Goal: Navigation & Orientation: Find specific page/section

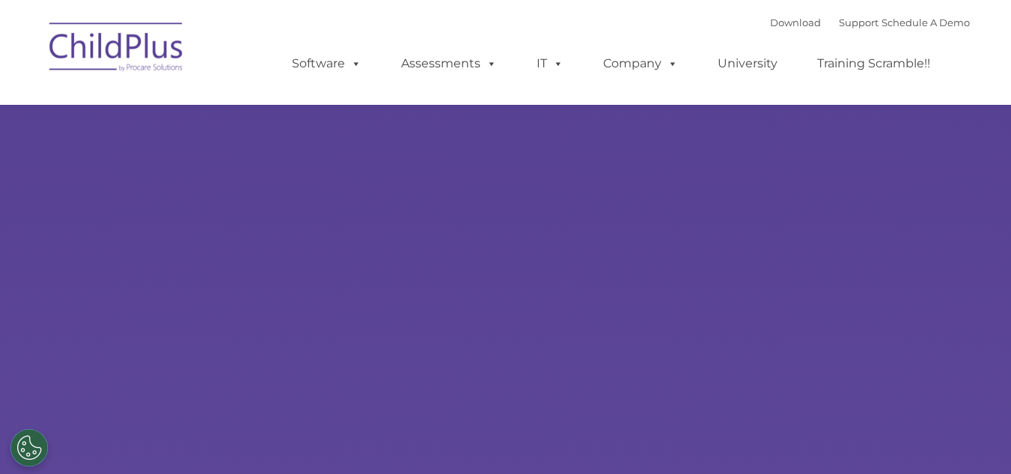
select select "MEDIUM"
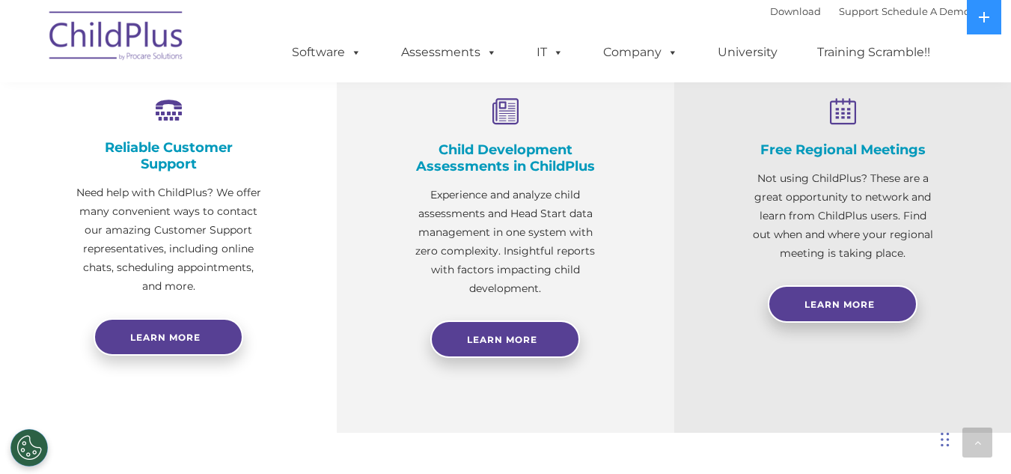
scroll to position [576, 0]
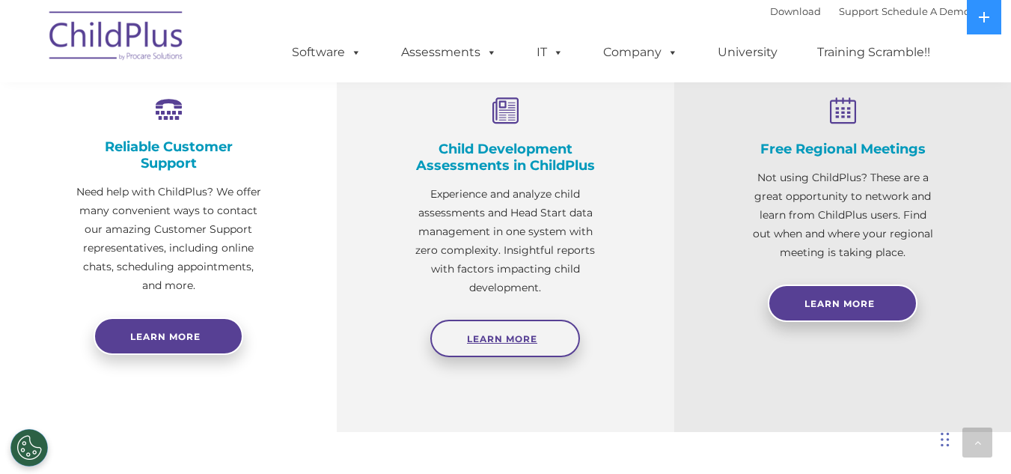
click at [552, 343] on link "Learn More" at bounding box center [505, 338] width 150 height 37
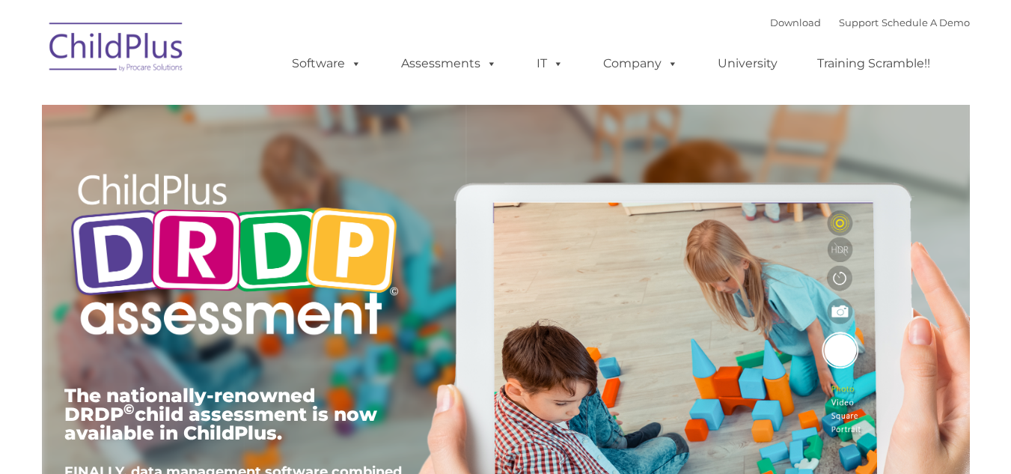
type input ""
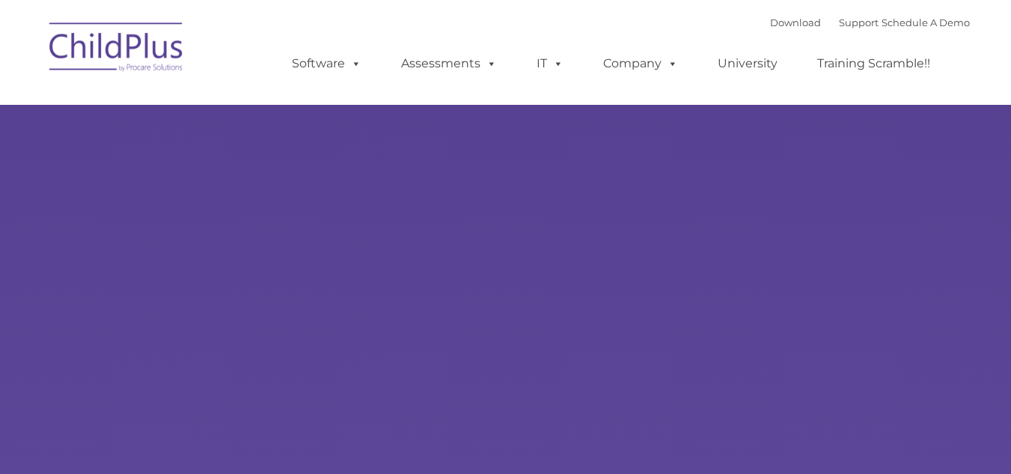
type input ""
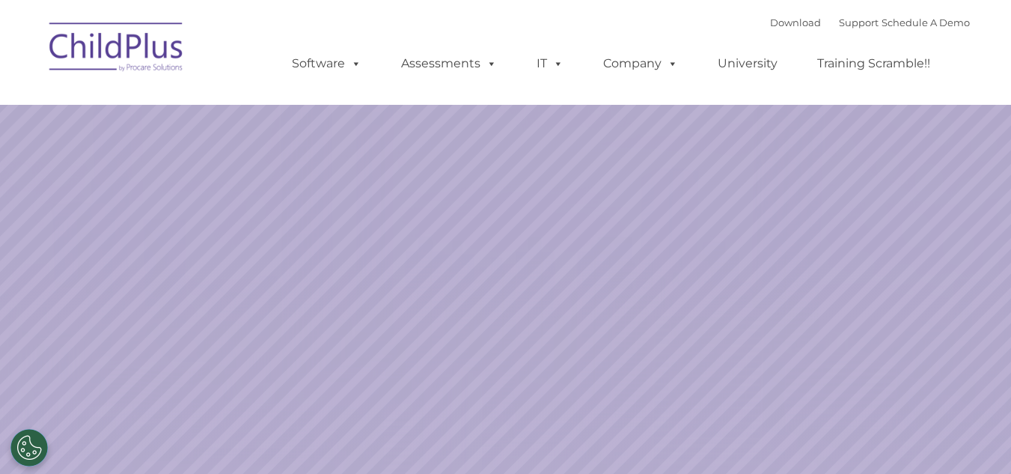
select select "MEDIUM"
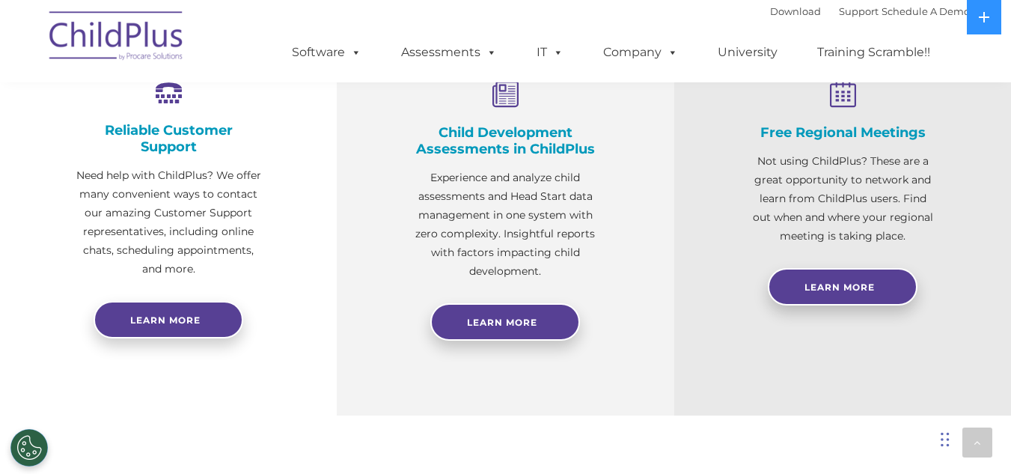
scroll to position [592, 0]
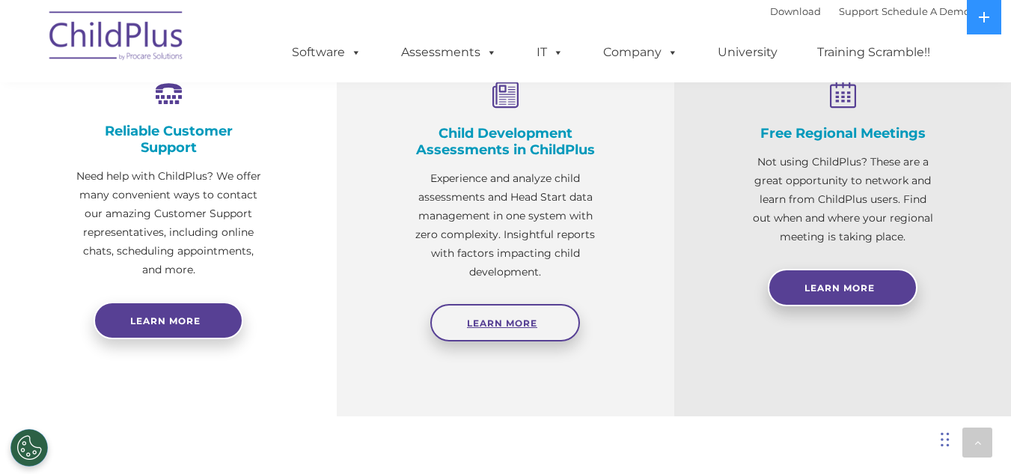
click at [504, 322] on span "Learn More" at bounding box center [502, 322] width 70 height 11
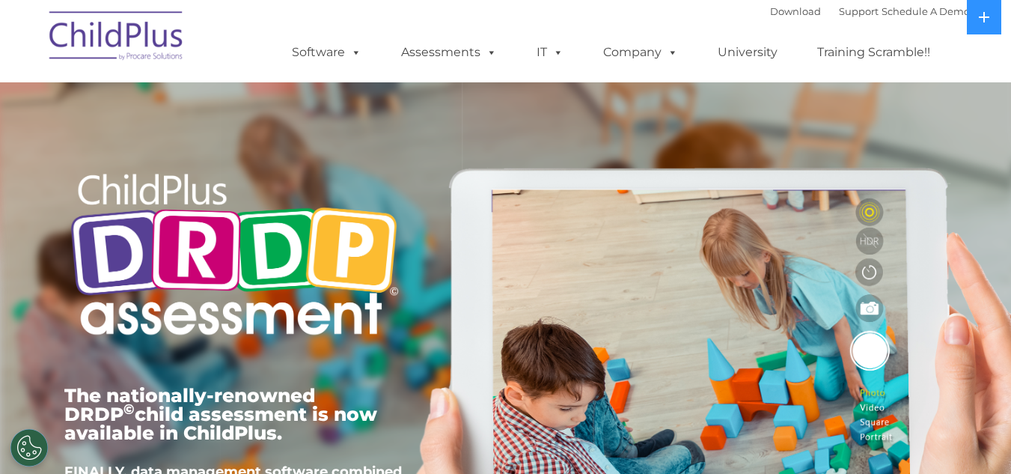
scroll to position [194, 0]
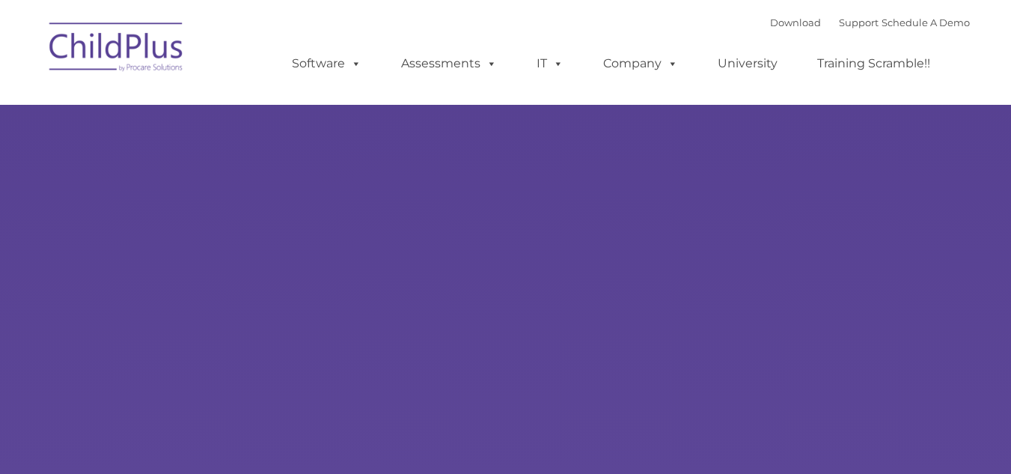
type input ""
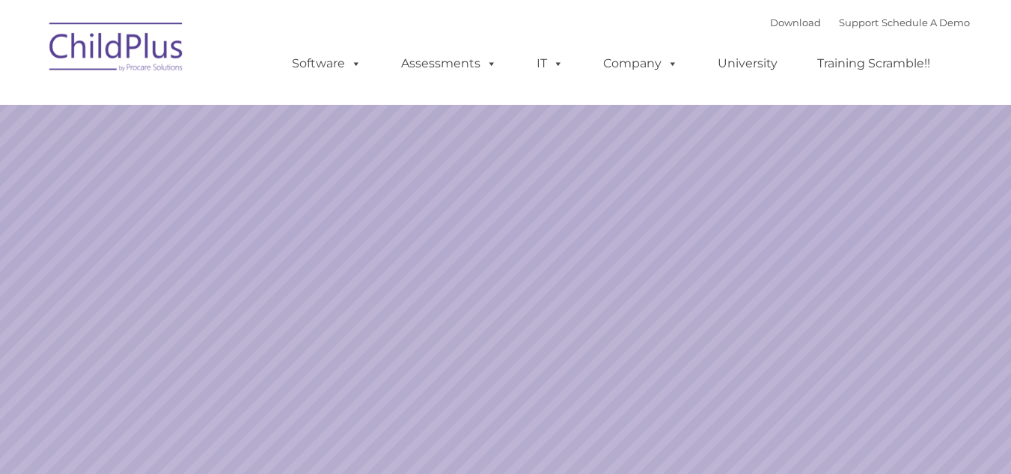
select select "MEDIUM"
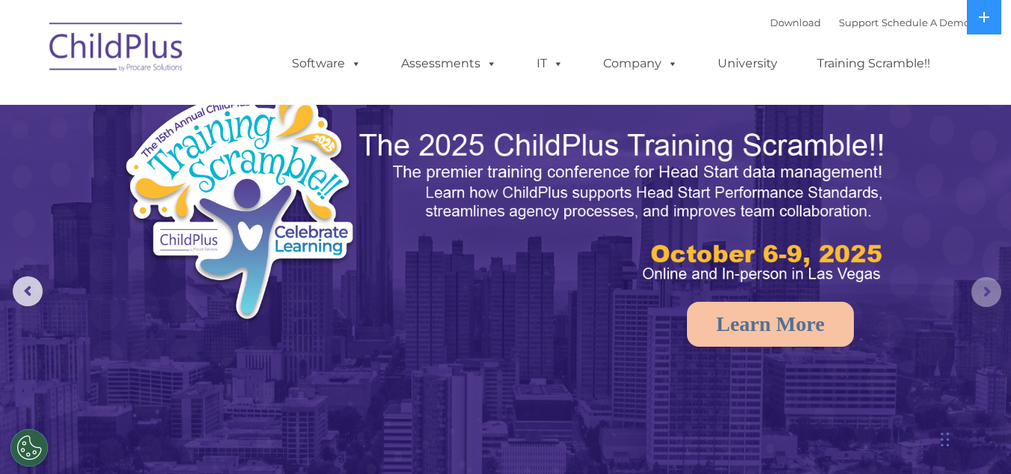
click at [988, 283] on rs-arrow at bounding box center [986, 292] width 30 height 30
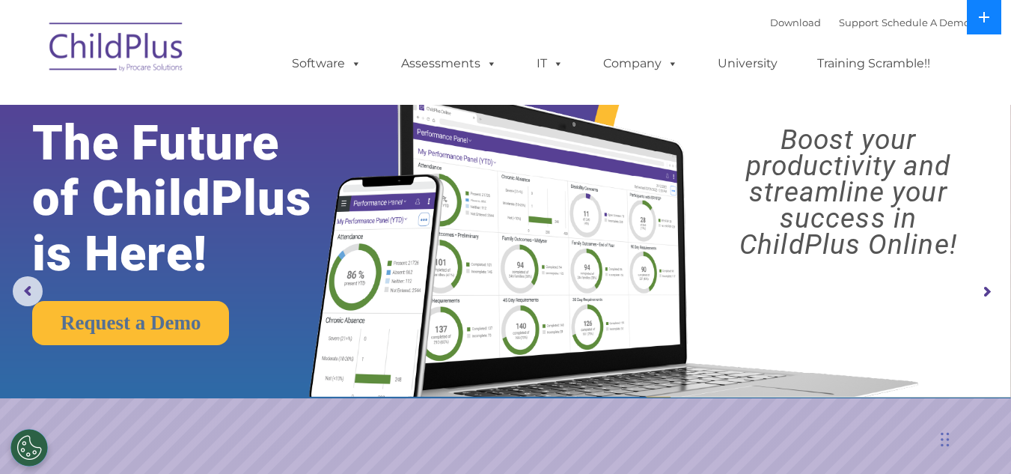
click at [992, 19] on button at bounding box center [984, 17] width 34 height 34
